Goal: Task Accomplishment & Management: Manage account settings

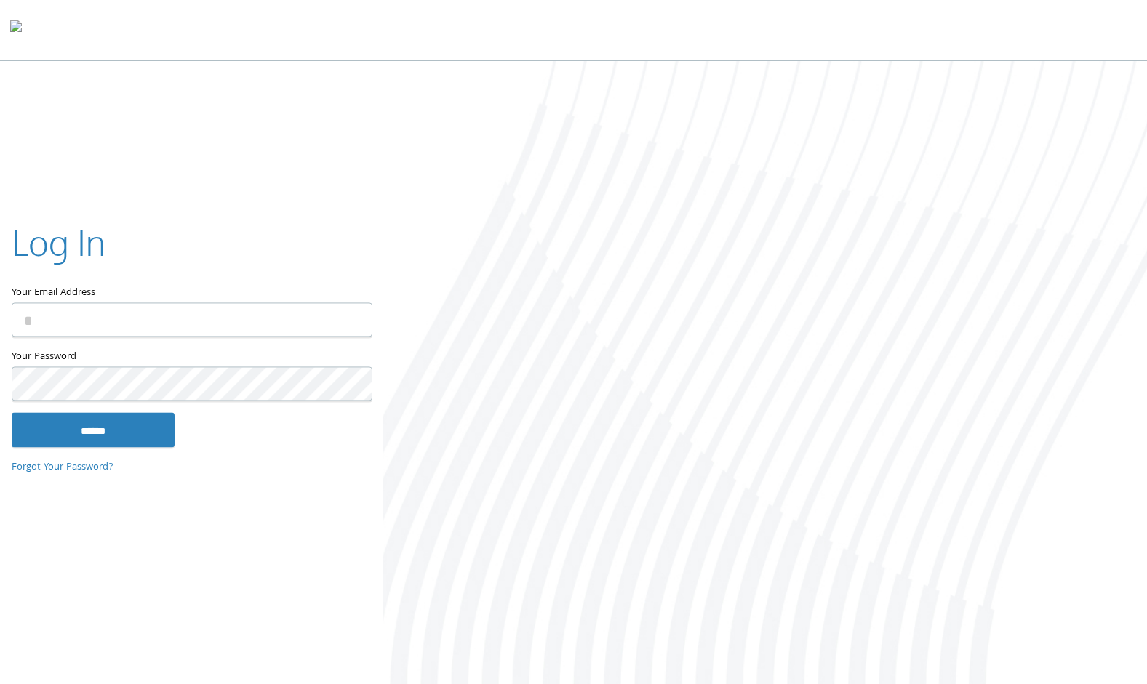
type input "**********"
click at [12, 412] on input "******" at bounding box center [93, 429] width 163 height 35
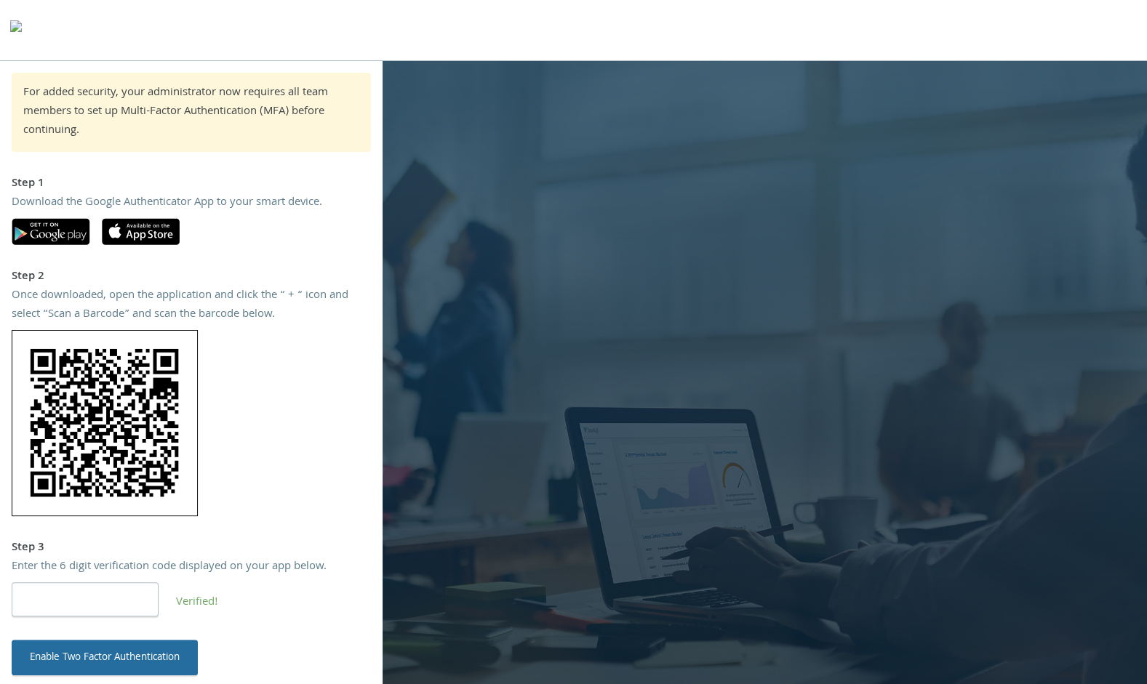
type input "******"
click at [125, 660] on button "Enable Two Factor Authentication" at bounding box center [105, 657] width 186 height 35
